Goal: Information Seeking & Learning: Learn about a topic

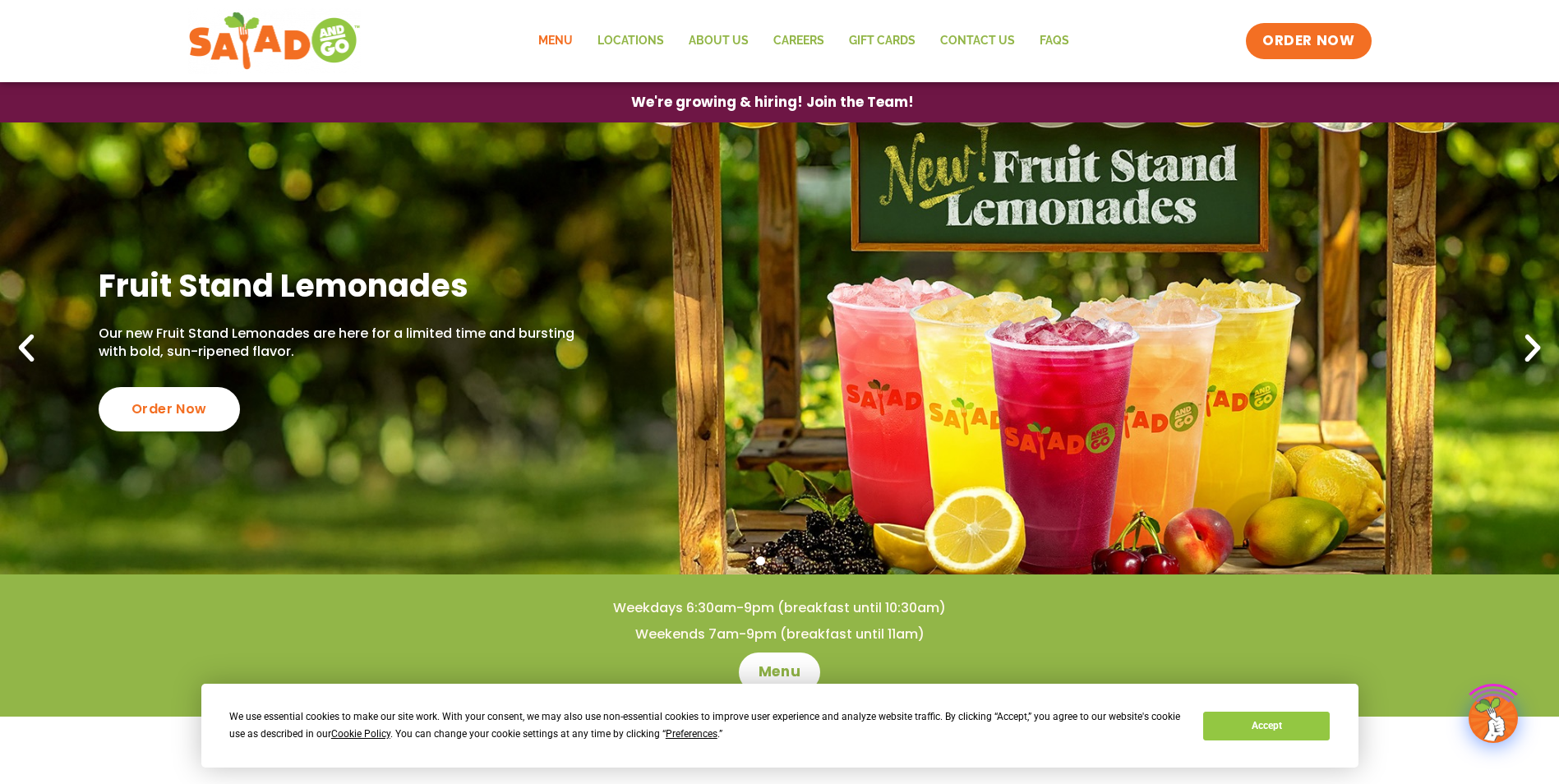
click at [560, 40] on link "Menu" at bounding box center [555, 40] width 59 height 38
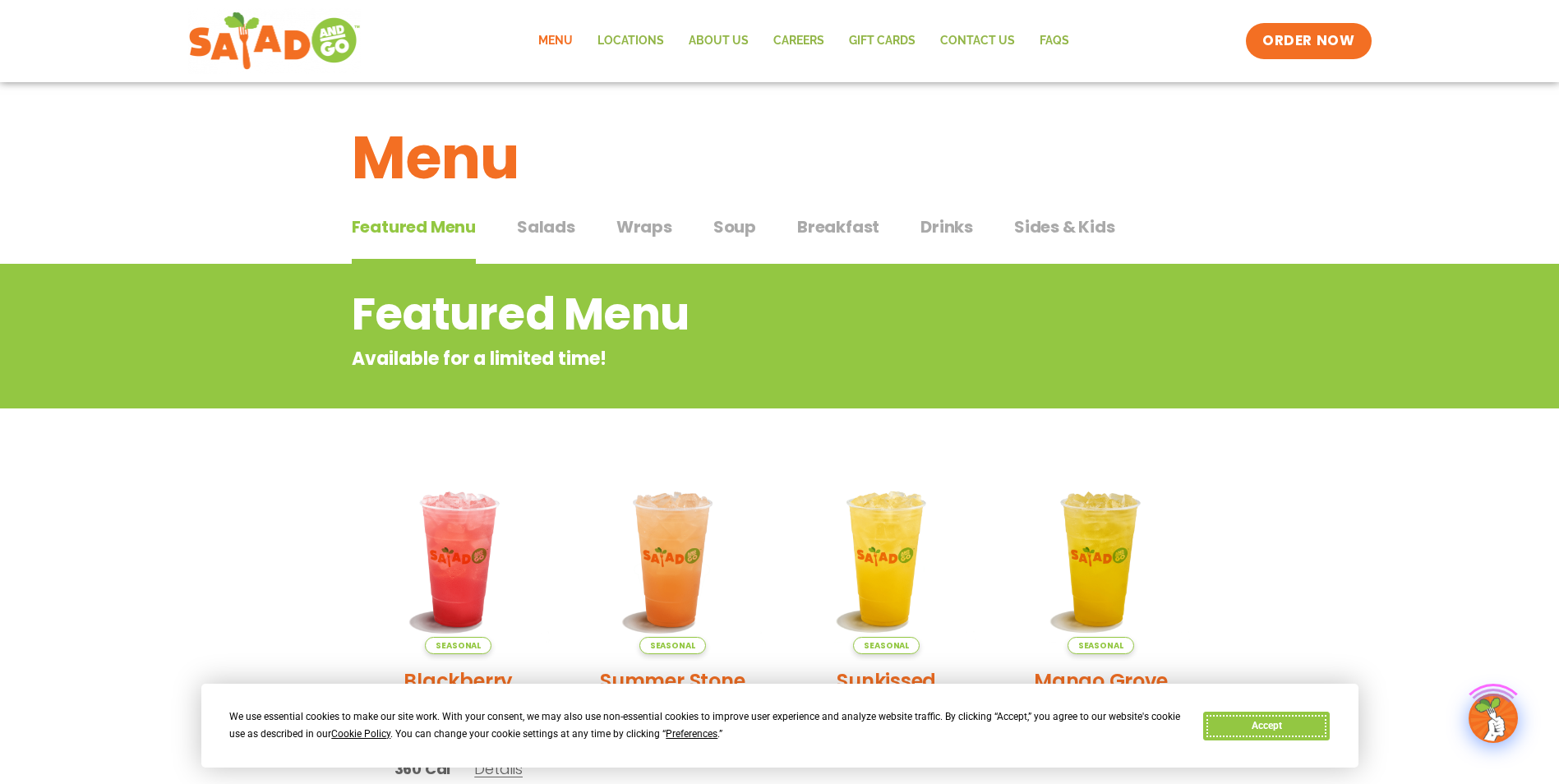
click at [1301, 728] on button "Accept" at bounding box center [1266, 726] width 126 height 29
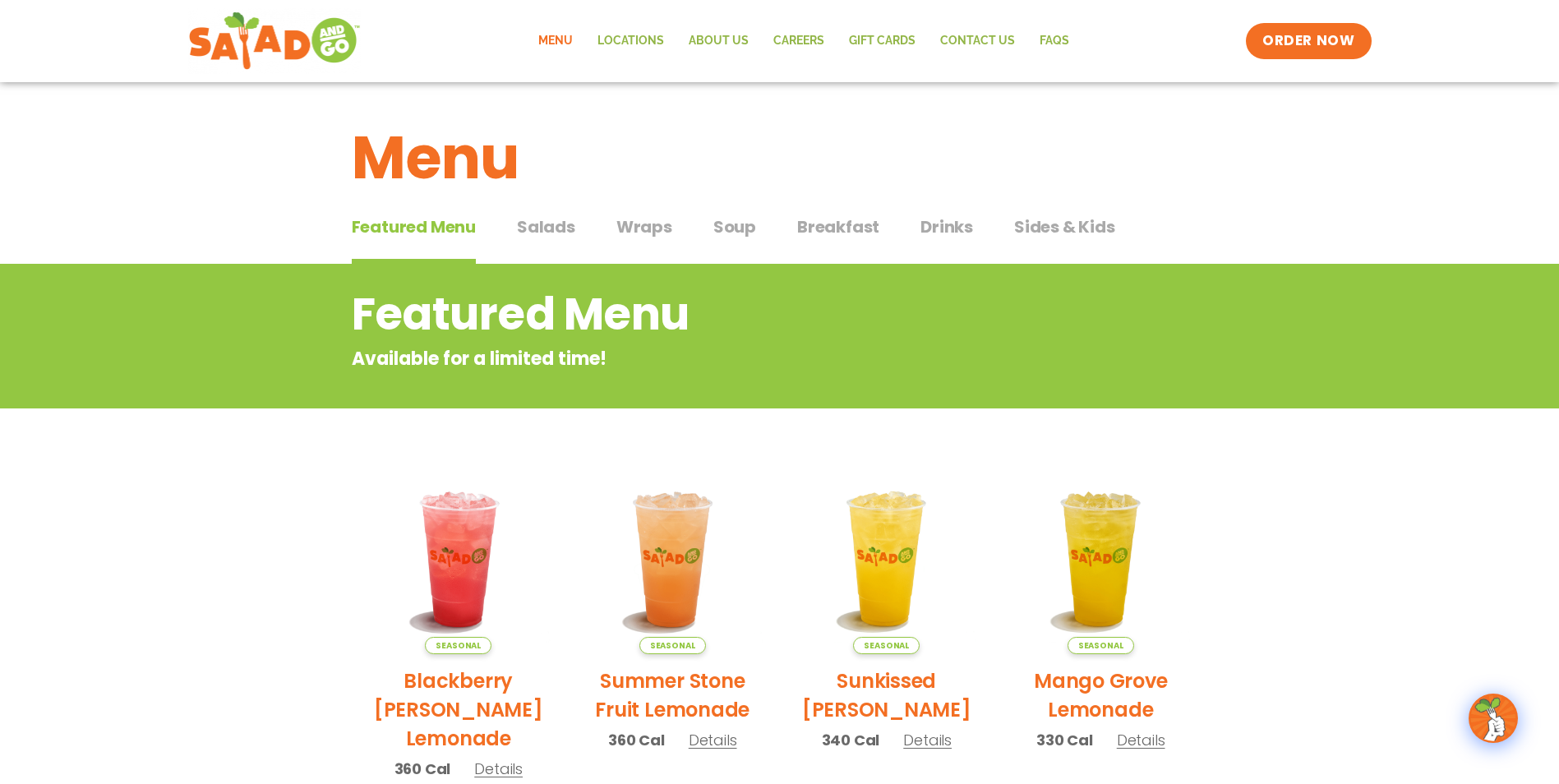
click at [538, 228] on span "Salads" at bounding box center [545, 226] width 58 height 24
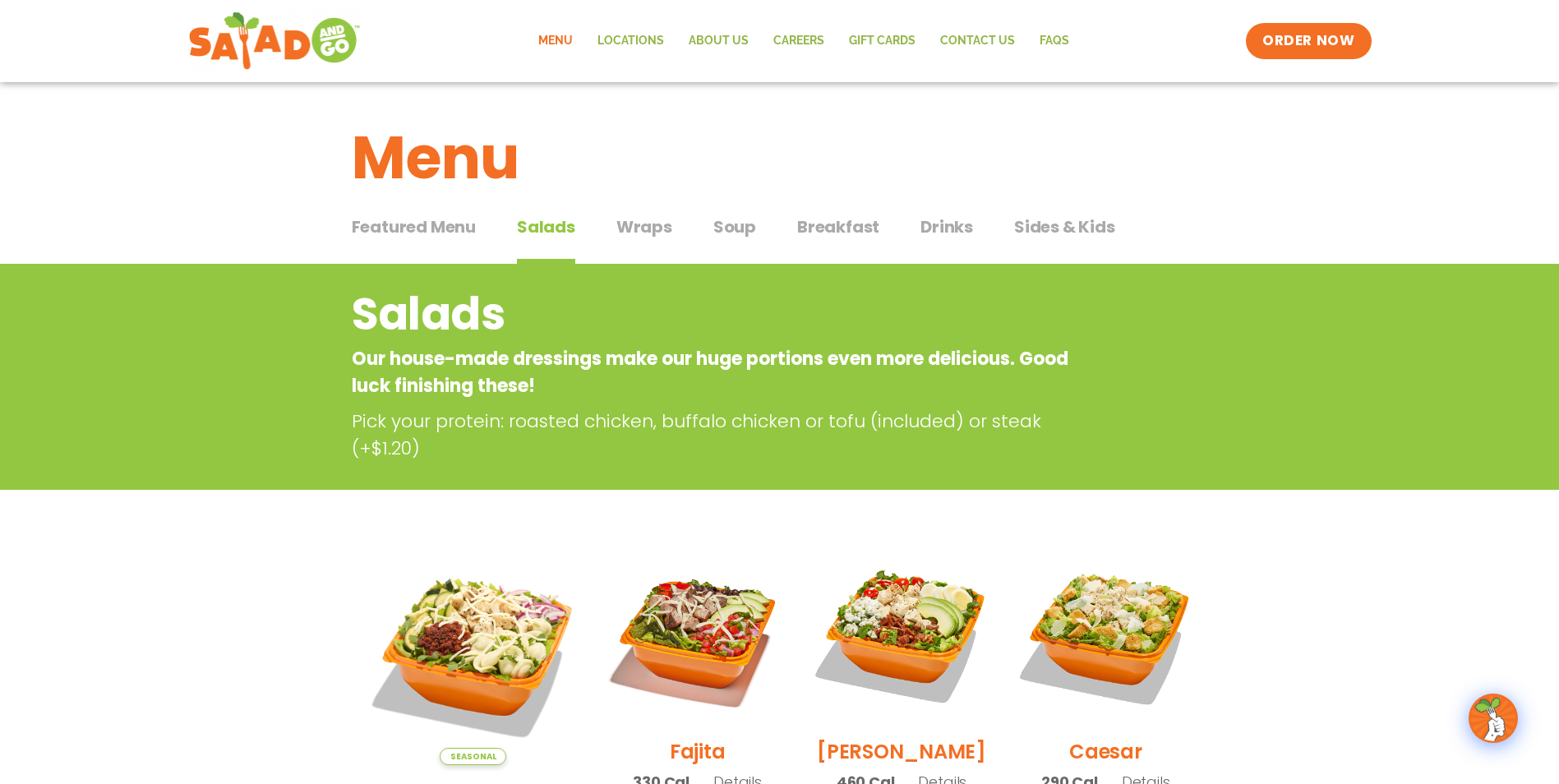
click at [651, 234] on span "Wraps" at bounding box center [644, 226] width 56 height 24
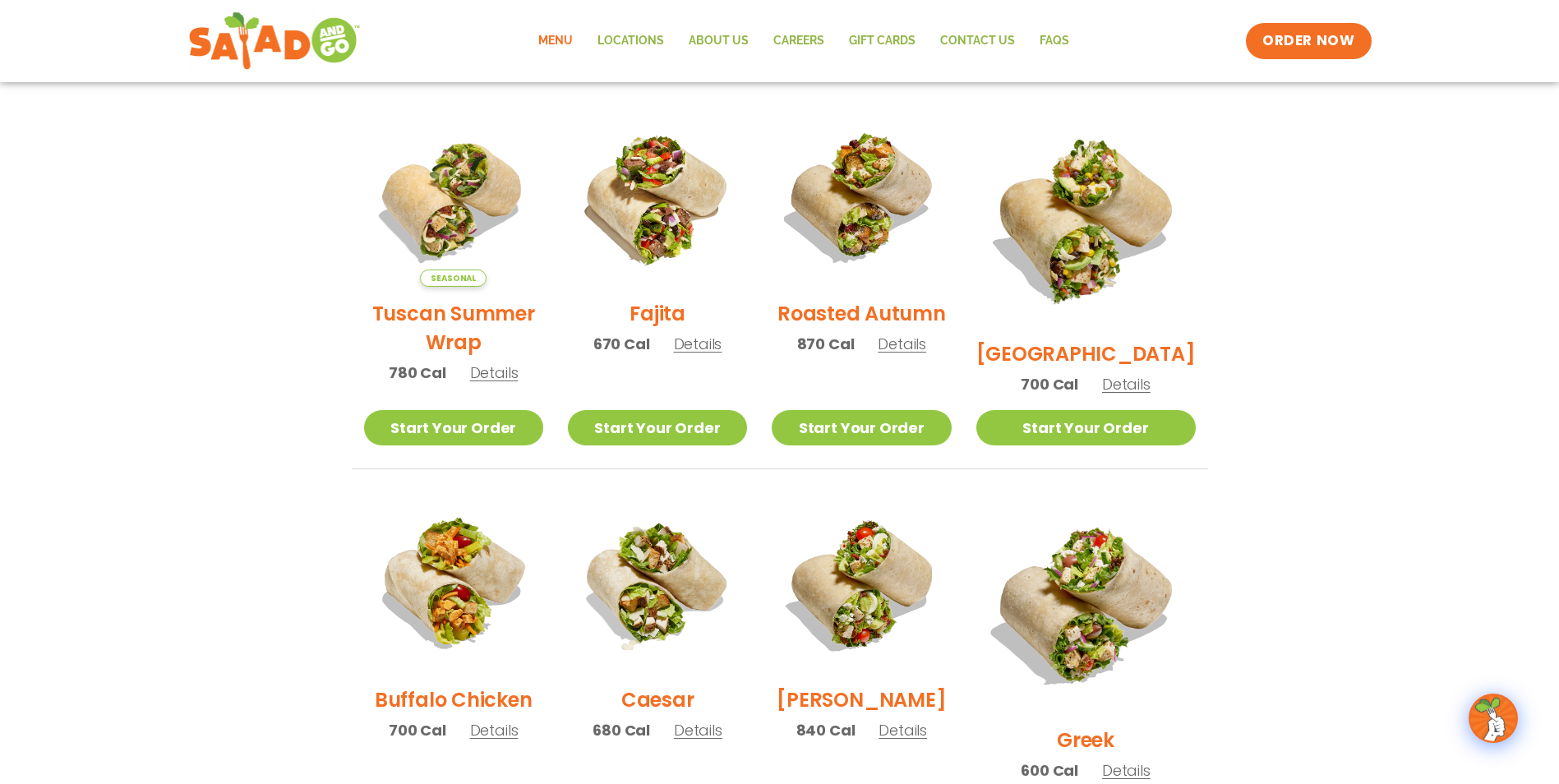
scroll to position [493, 0]
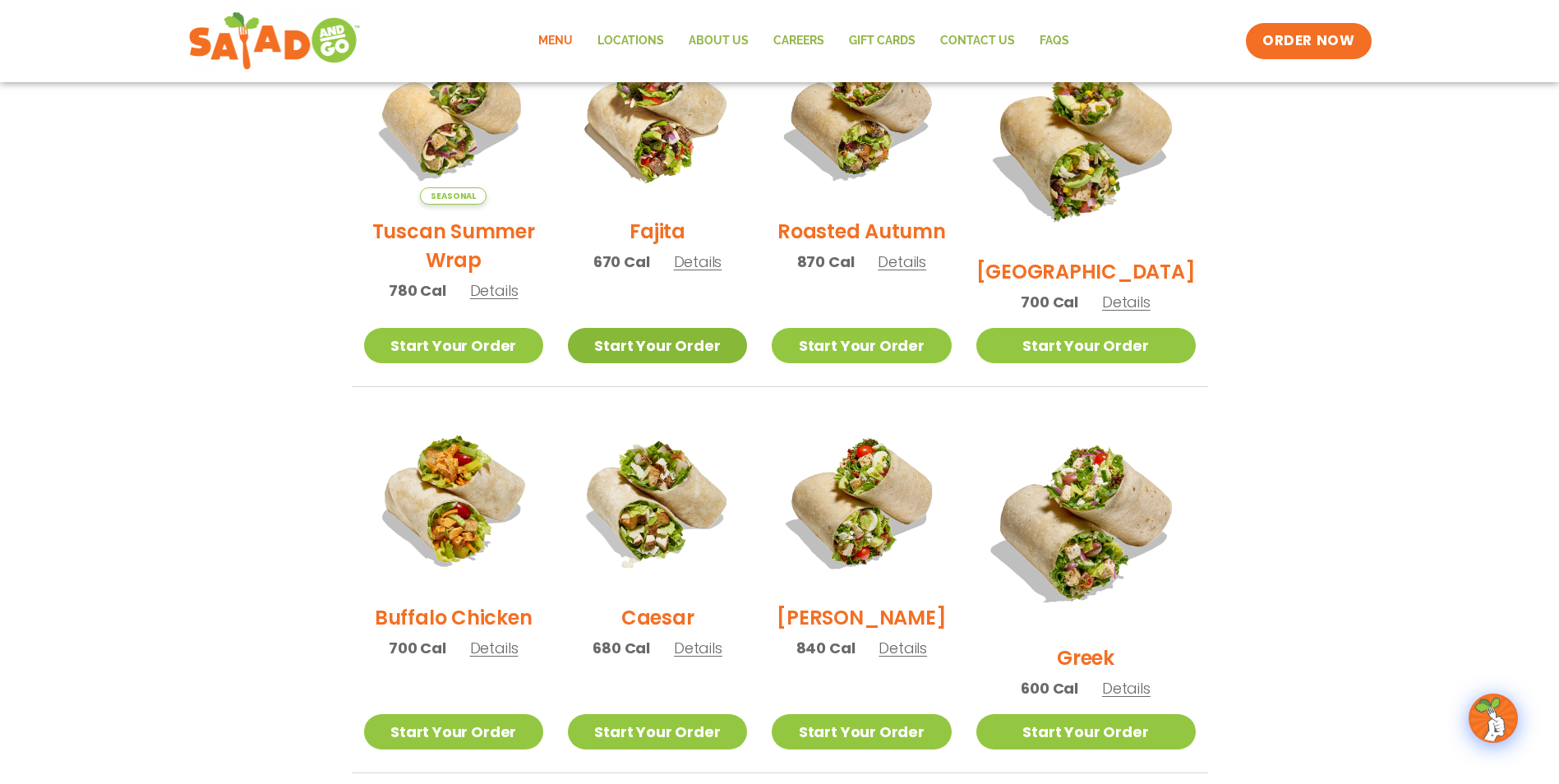
click at [703, 344] on link "Start Your Order" at bounding box center [657, 346] width 179 height 35
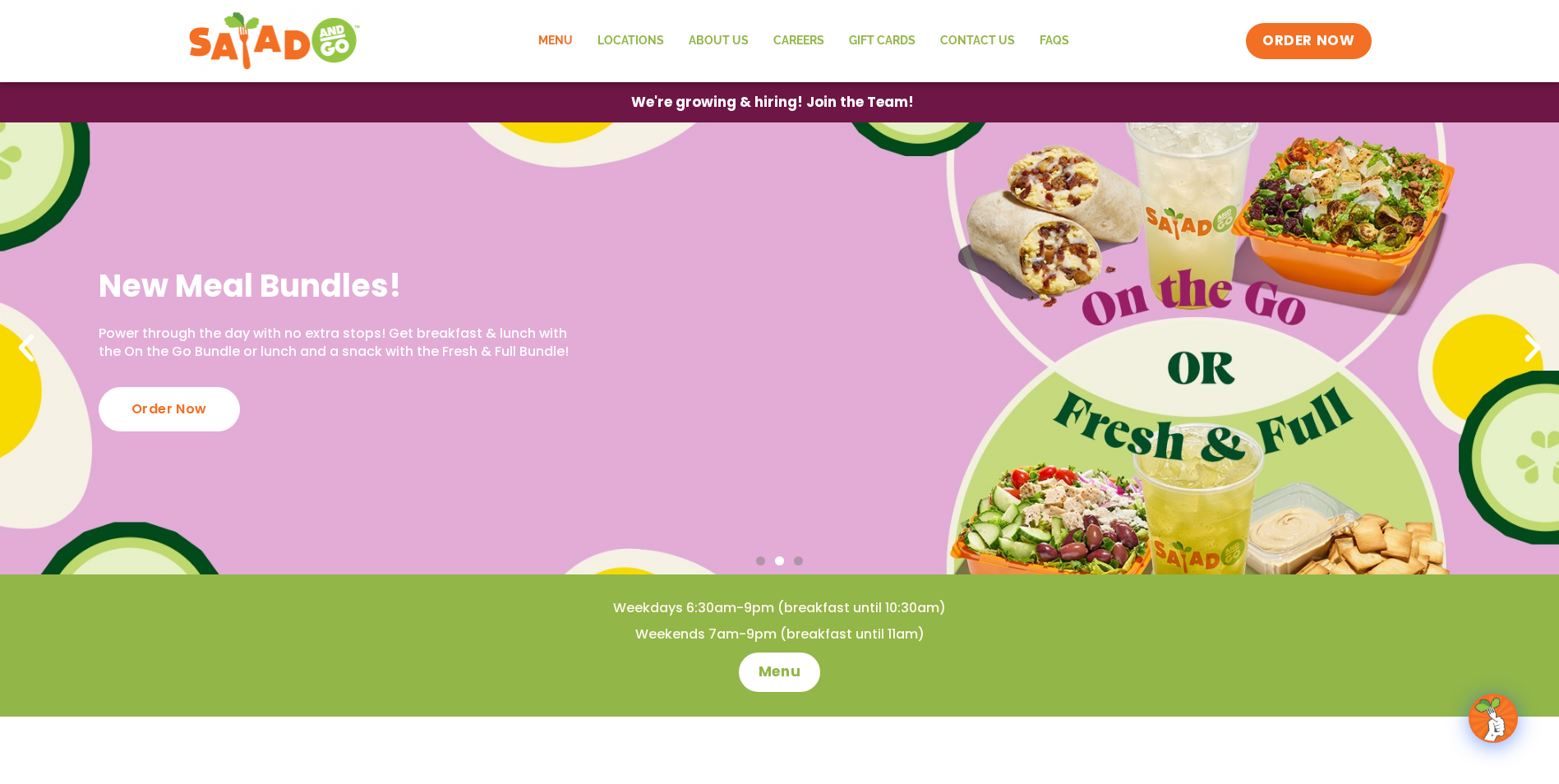
click at [563, 40] on link "Menu" at bounding box center [555, 40] width 59 height 38
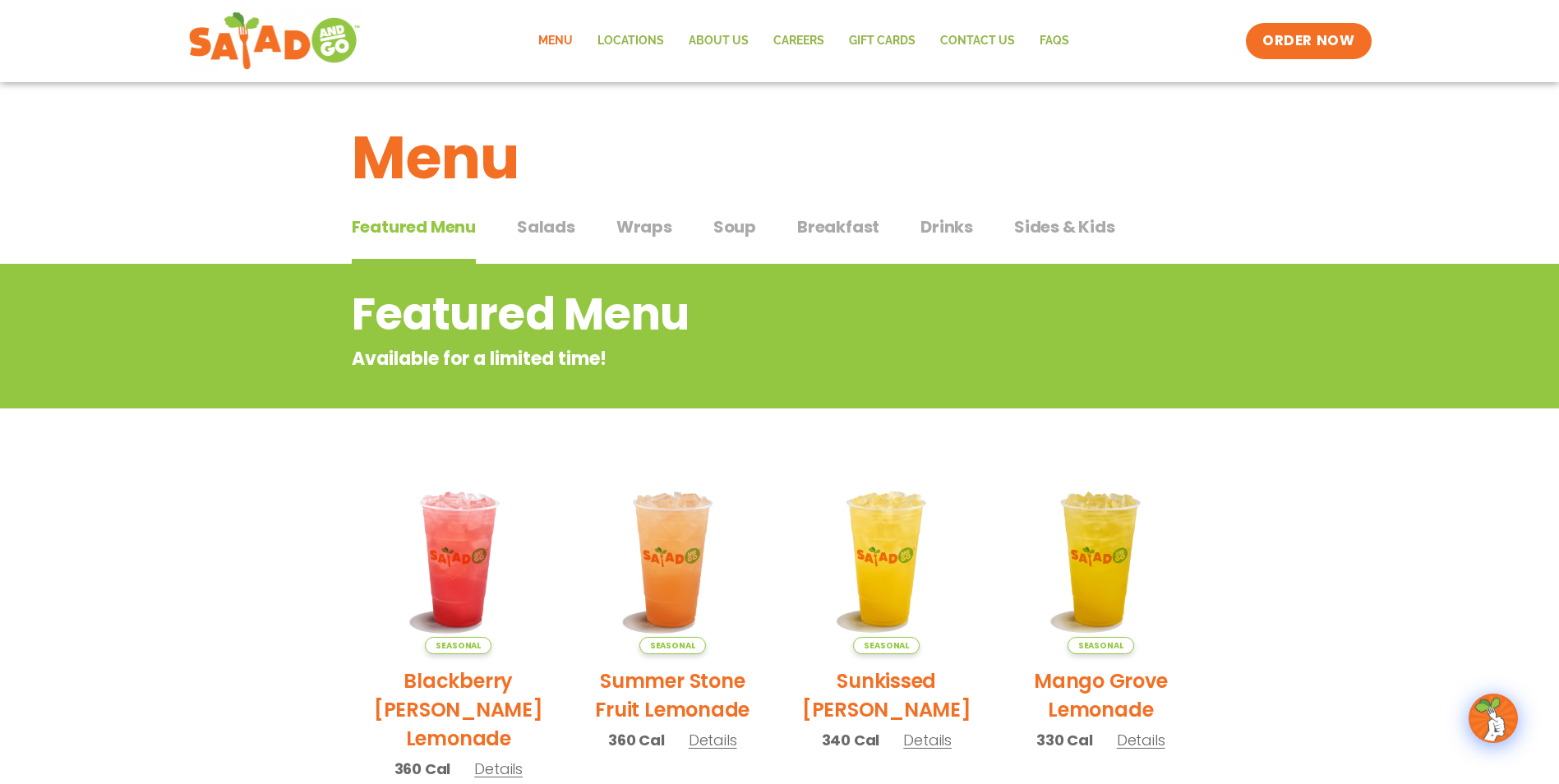
click at [655, 225] on span "Wraps" at bounding box center [644, 226] width 56 height 24
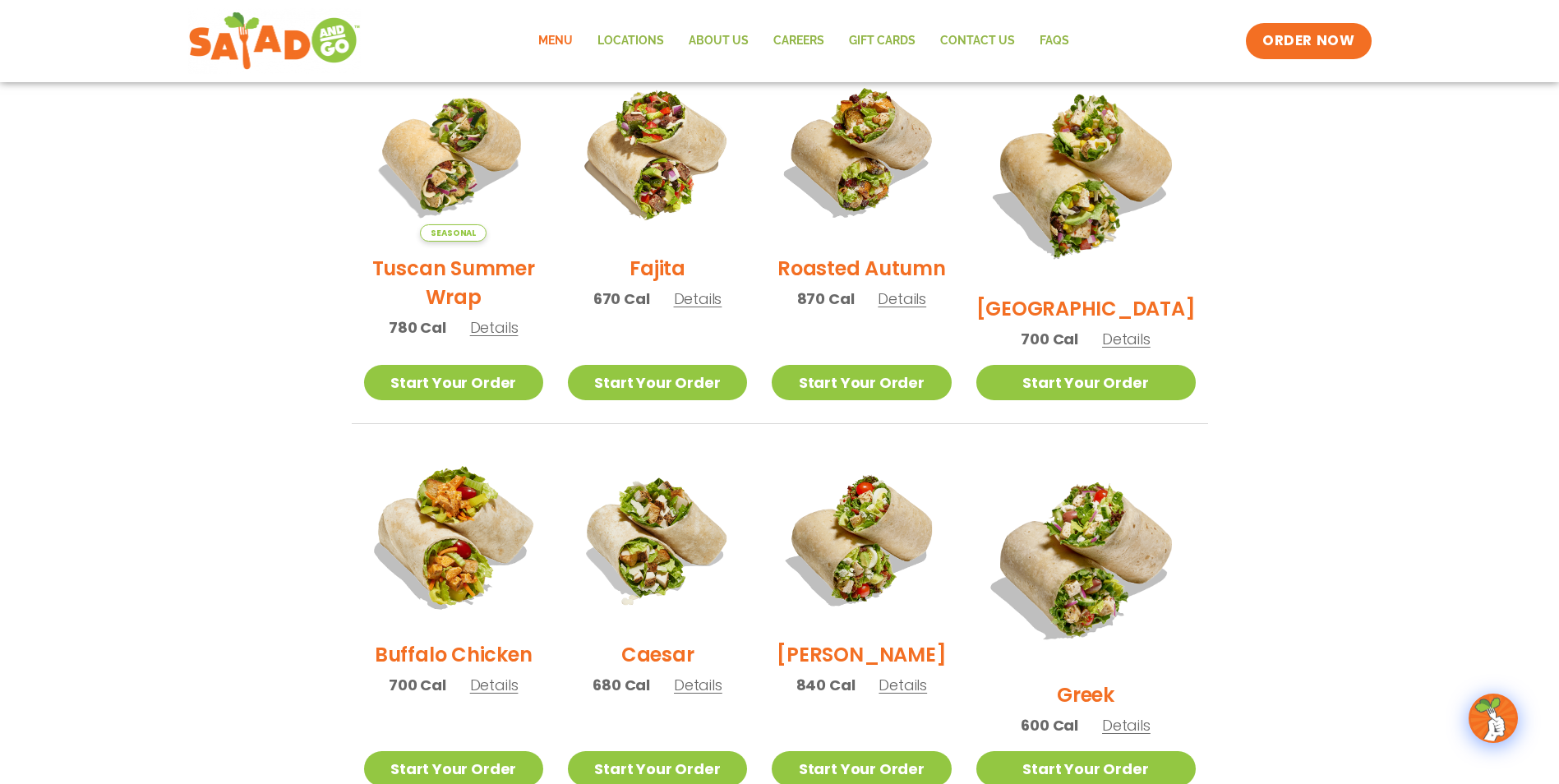
scroll to position [493, 0]
